Goal: Information Seeking & Learning: Understand process/instructions

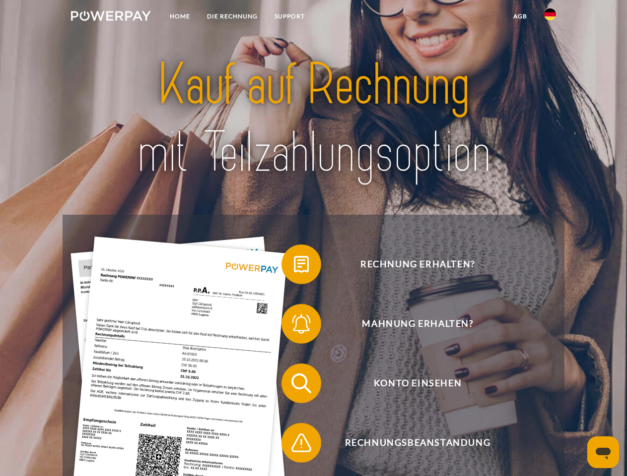
click at [111, 17] on img at bounding box center [111, 16] width 80 height 10
click at [550, 17] on img at bounding box center [550, 14] width 12 height 12
click at [519, 16] on link "agb" at bounding box center [520, 16] width 31 height 18
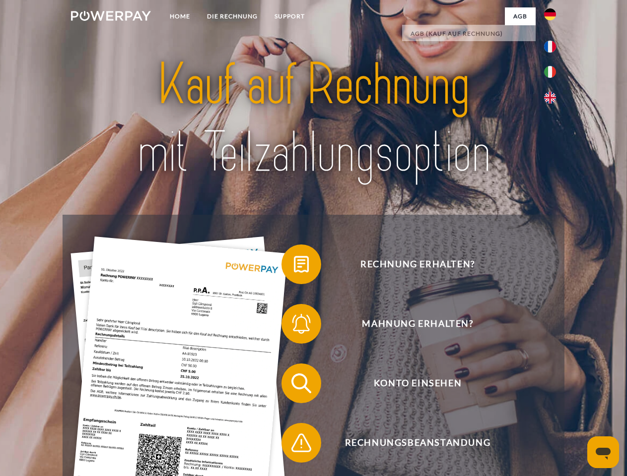
click at [294, 266] on span at bounding box center [286, 265] width 50 height 50
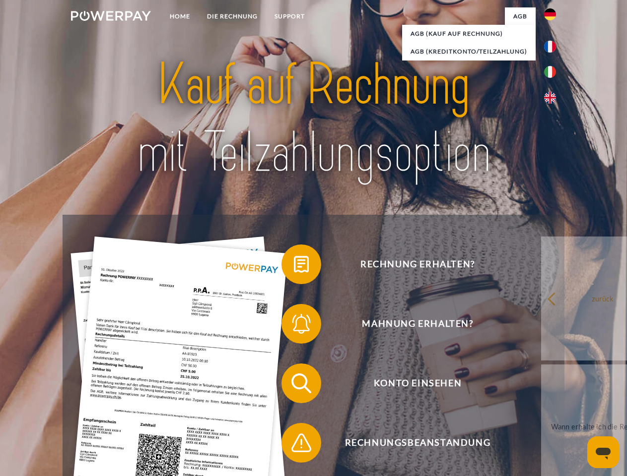
click at [294, 326] on div "Rechnung erhalten? Mahnung erhalten? Konto einsehen" at bounding box center [313, 413] width 501 height 397
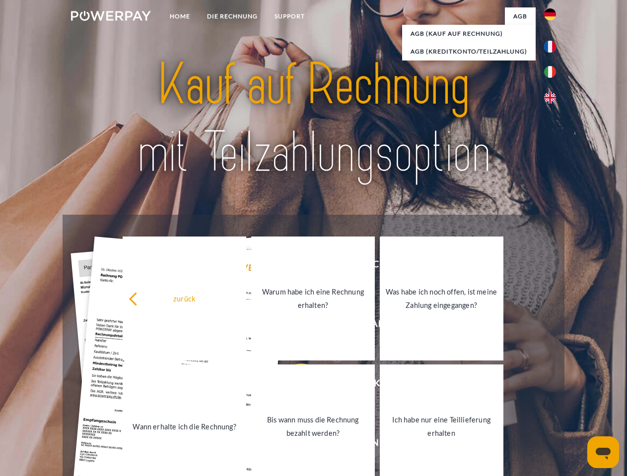
click at [294, 385] on link "Bis wann muss die Rechnung bezahlt werden?" at bounding box center [313, 427] width 124 height 124
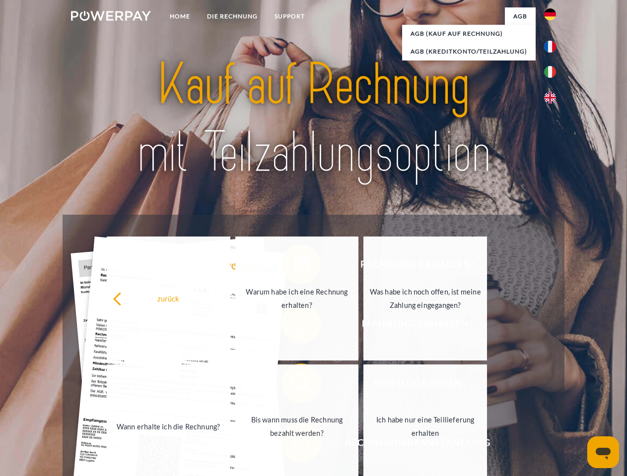
click at [294, 445] on span at bounding box center [286, 443] width 50 height 50
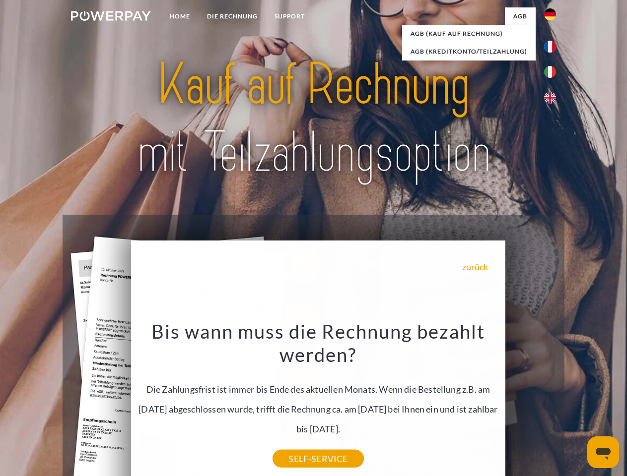
click at [603, 452] on icon "Messaging-Fenster öffnen" at bounding box center [602, 454] width 15 height 12
